Goal: Task Accomplishment & Management: Manage account settings

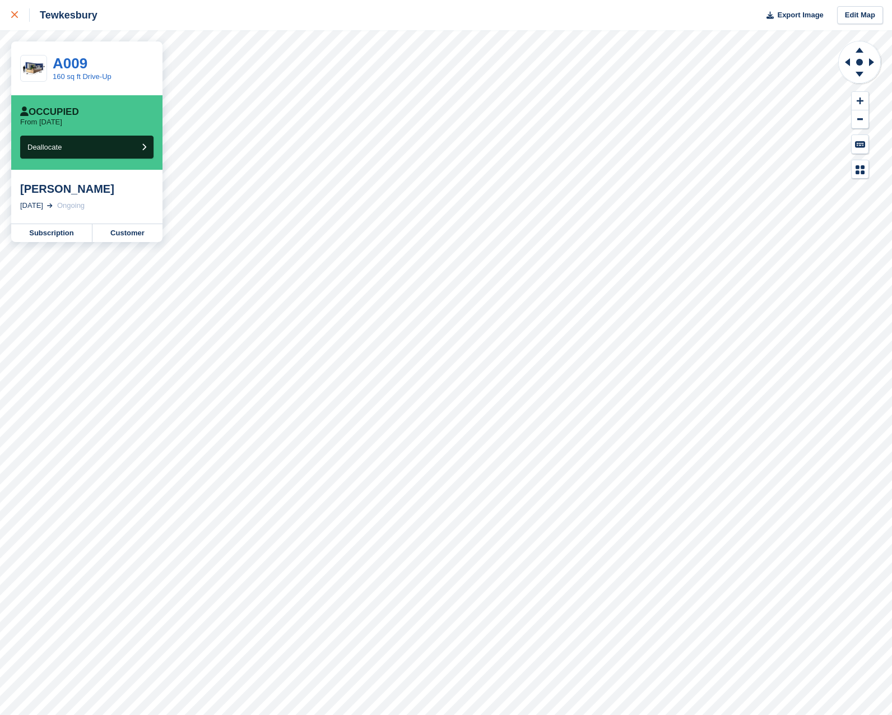
click at [16, 16] on icon at bounding box center [14, 14] width 7 height 7
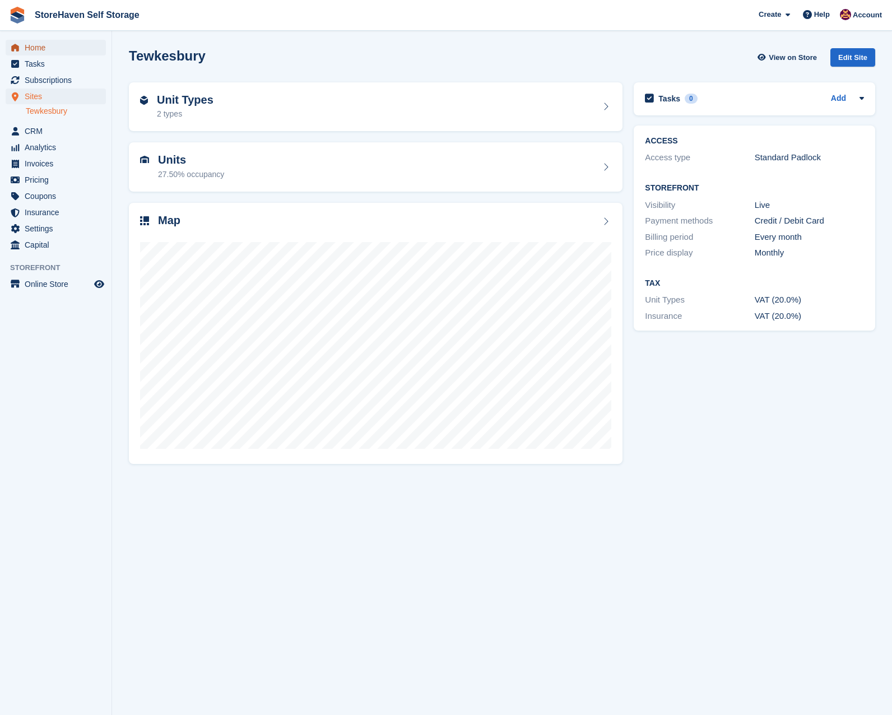
click at [59, 47] on span "Home" at bounding box center [58, 48] width 67 height 16
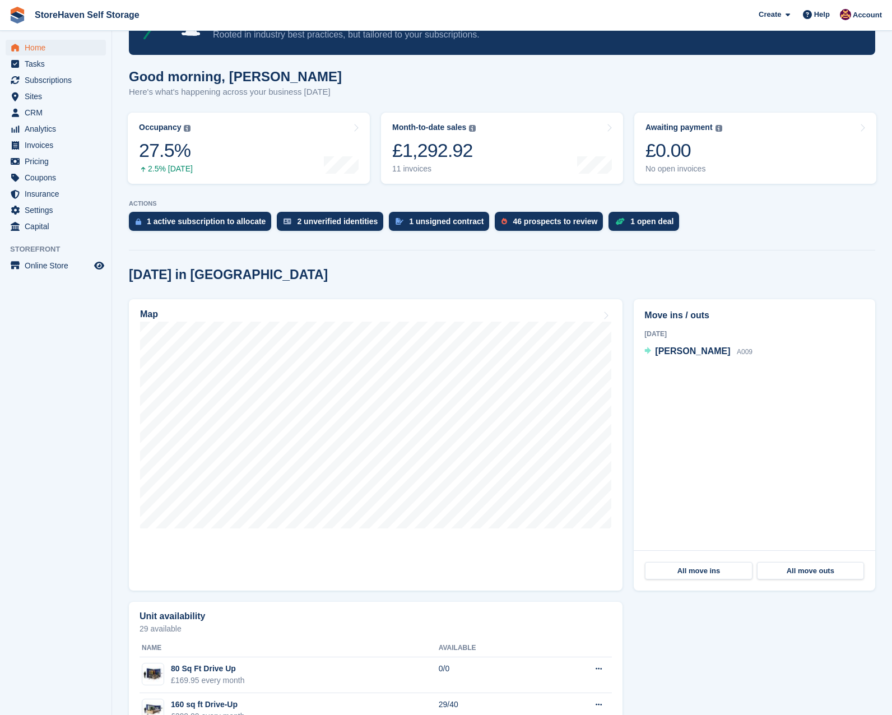
scroll to position [104, 0]
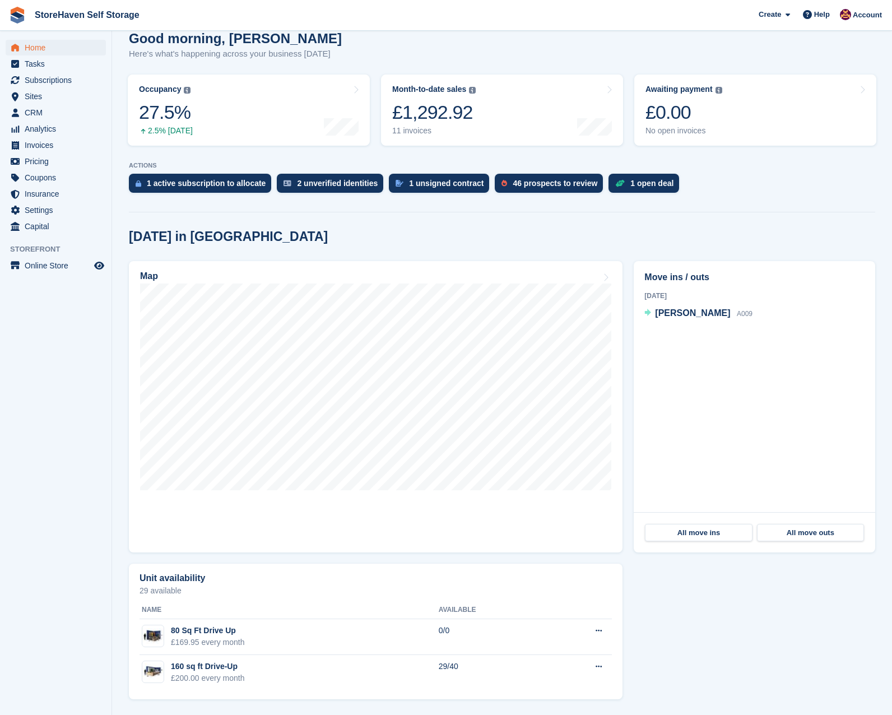
click at [122, 473] on section "NEW Make extra revenue with our new price increases tool Rooted in industry bes…" at bounding box center [502, 305] width 780 height 819
click at [620, 222] on section "NEW Make extra revenue with our new price increases tool Rooted in industry bes…" at bounding box center [502, 305] width 780 height 819
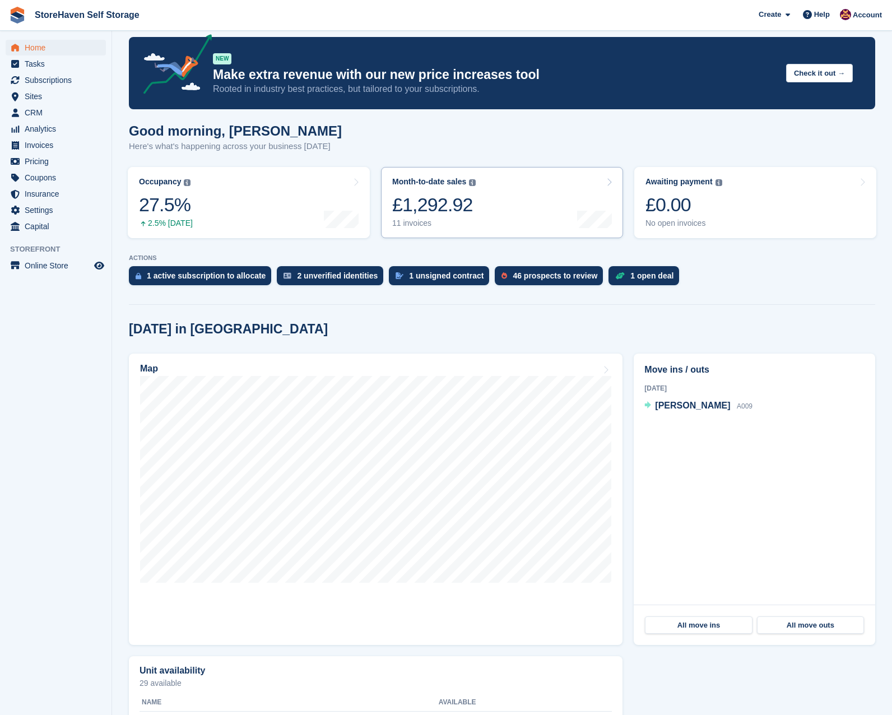
scroll to position [0, 0]
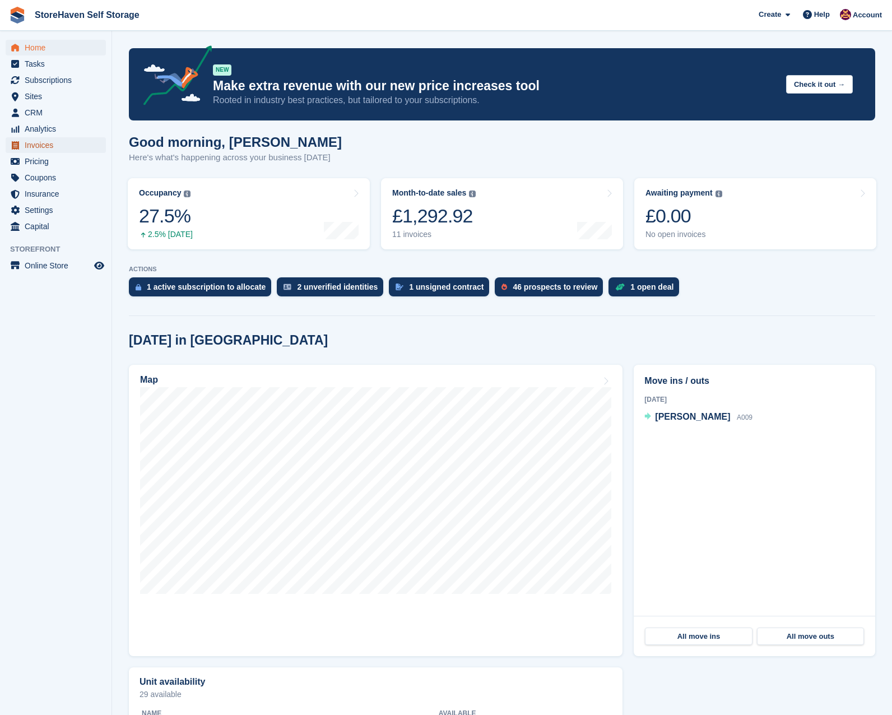
click at [56, 145] on span "Invoices" at bounding box center [58, 145] width 67 height 16
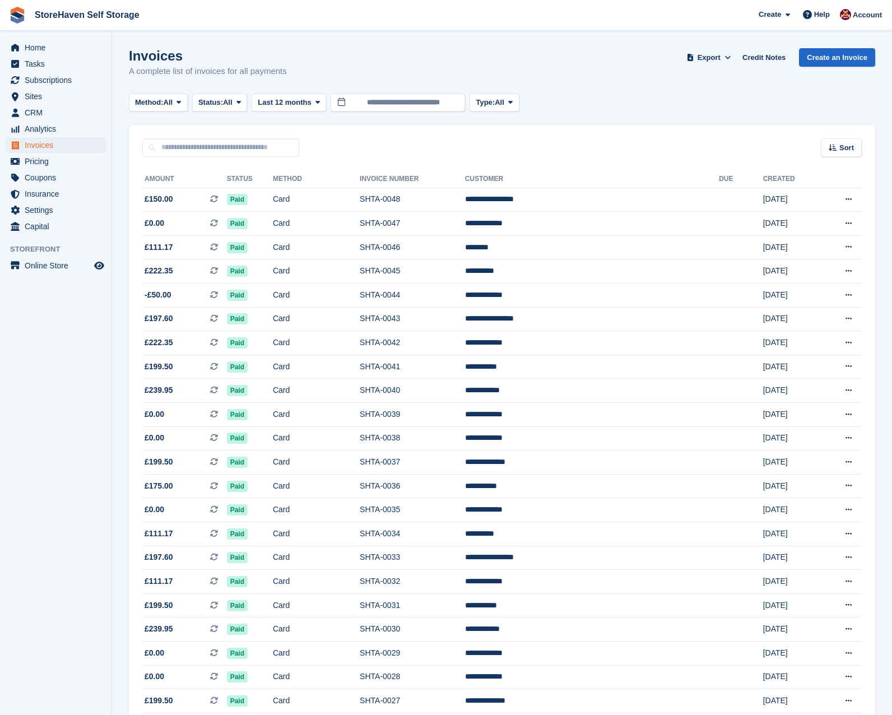
click at [120, 190] on section "Invoices A complete list of invoices for all payments Export Export Invoices Ex…" at bounding box center [502, 694] width 780 height 1389
click at [48, 83] on span "Subscriptions" at bounding box center [58, 80] width 67 height 16
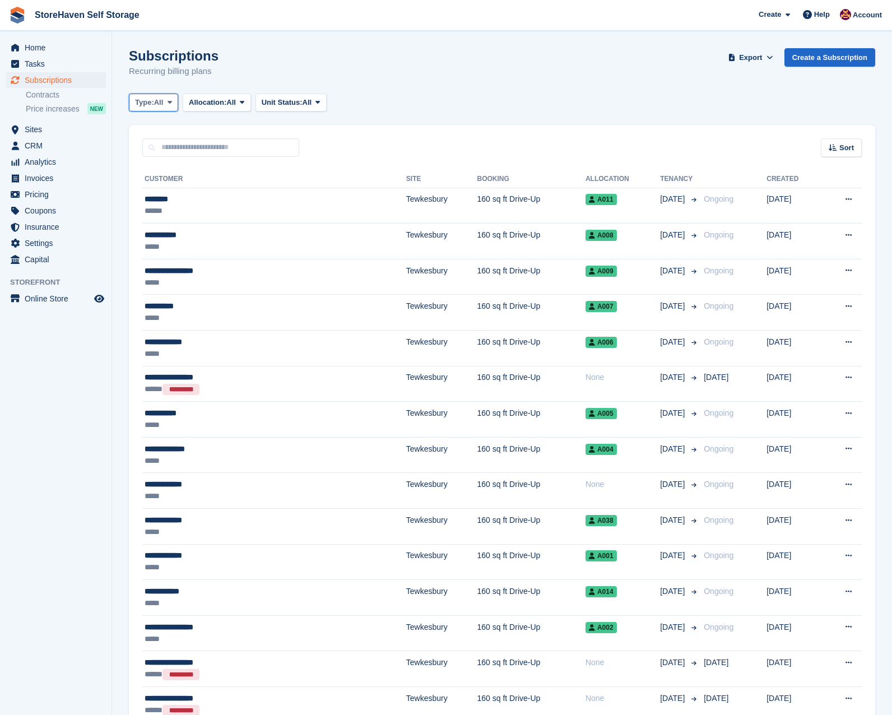
click at [165, 105] on button "Type: All" at bounding box center [153, 103] width 49 height 18
click at [165, 141] on link "Upcoming" at bounding box center [183, 149] width 98 height 20
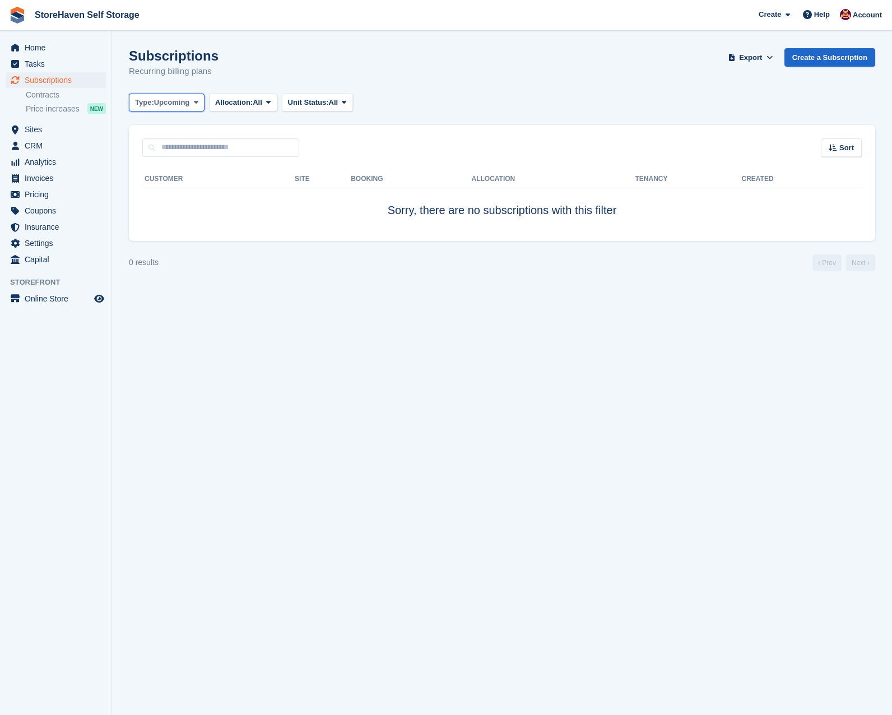
click at [161, 105] on span "Upcoming" at bounding box center [172, 102] width 36 height 11
click at [164, 192] on link "Active" at bounding box center [183, 189] width 98 height 20
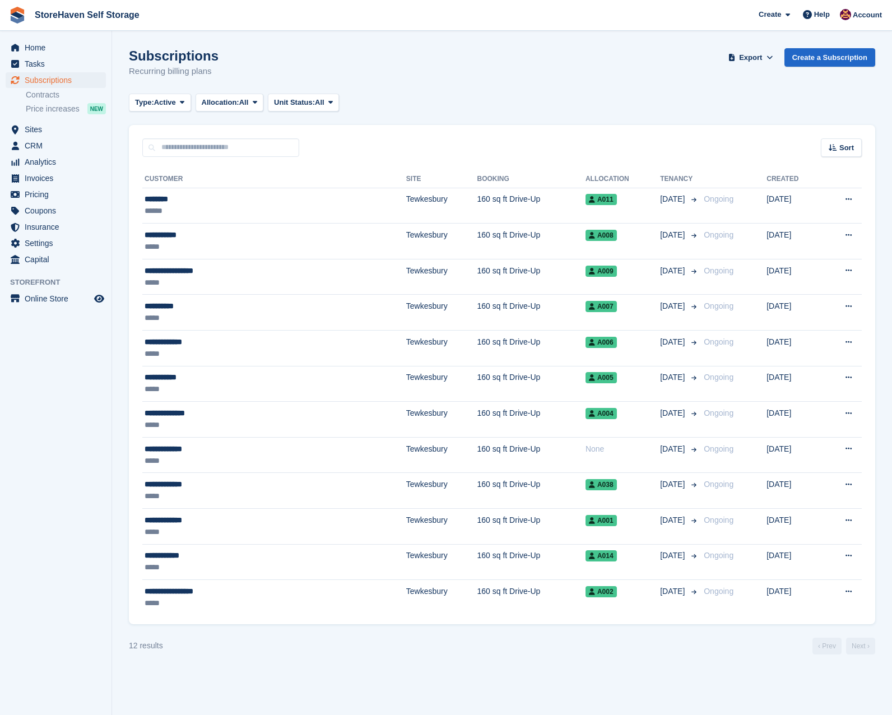
click at [586, 177] on th "Allocation" at bounding box center [623, 179] width 75 height 18
click at [660, 181] on th "Tenancy" at bounding box center [679, 179] width 39 height 18
click at [837, 140] on div "Sort" at bounding box center [841, 147] width 41 height 18
click at [775, 215] on span "Move in date" at bounding box center [794, 218] width 45 height 9
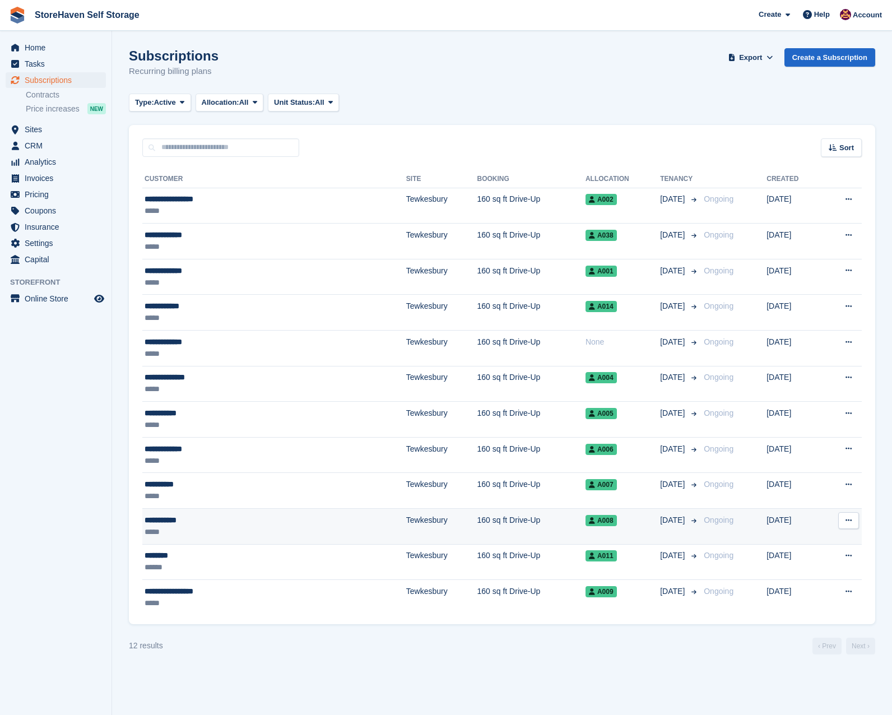
click at [633, 527] on td "A008" at bounding box center [623, 527] width 75 height 36
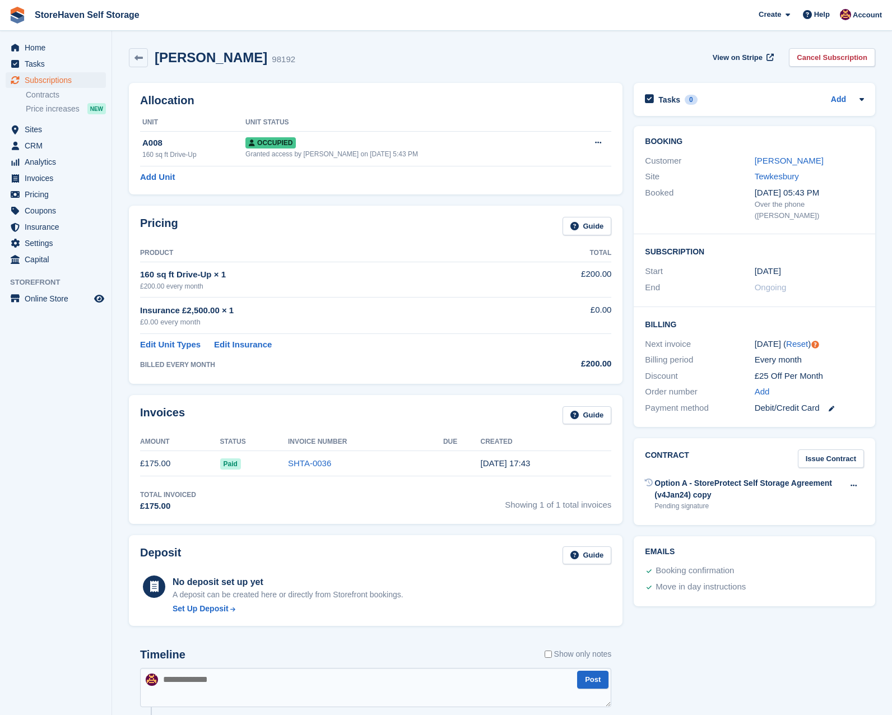
click at [623, 395] on div "Invoices Guide Amount Status Invoice Number Due Created £175.00 Paid SHTA-0036 …" at bounding box center [375, 459] width 505 height 140
